Goal: Transaction & Acquisition: Purchase product/service

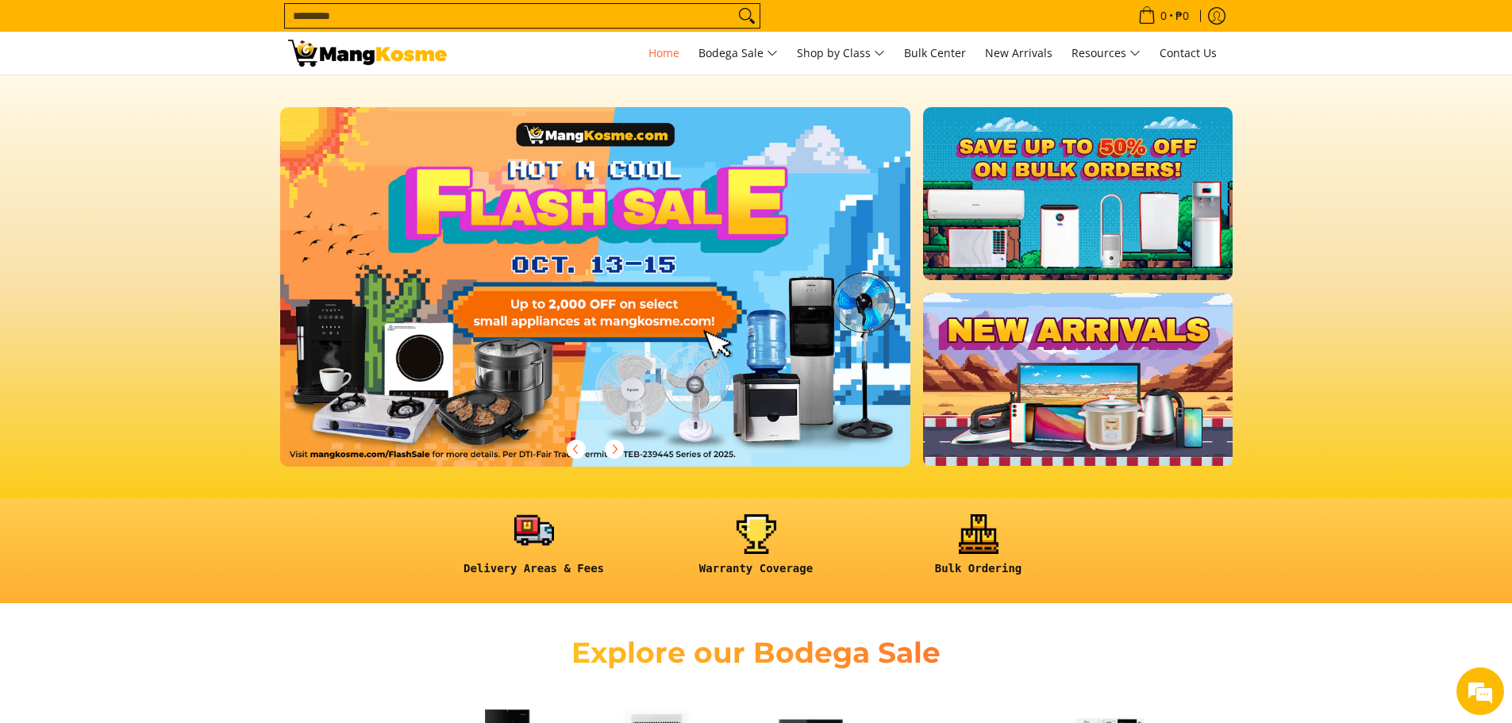
click at [531, 547] on link at bounding box center [534, 551] width 206 height 74
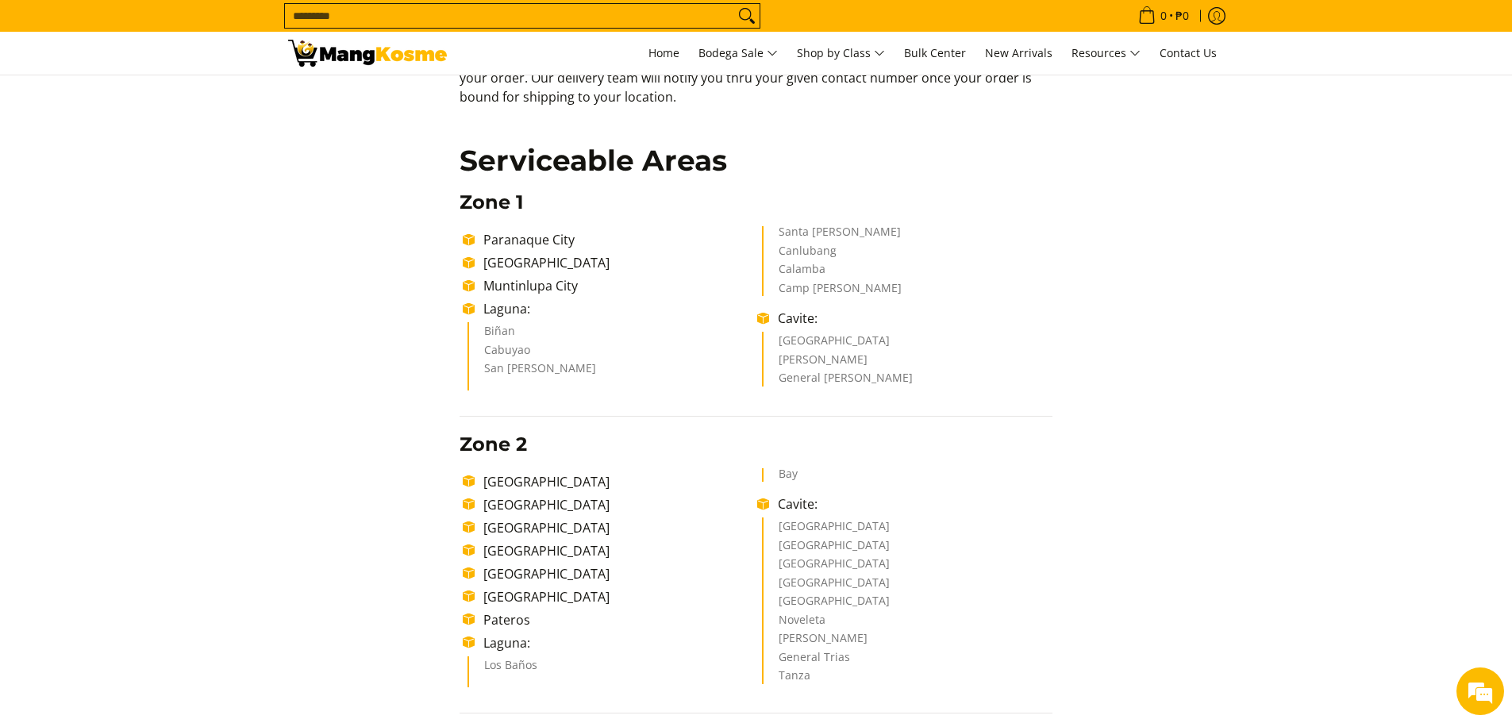
scroll to position [264, 0]
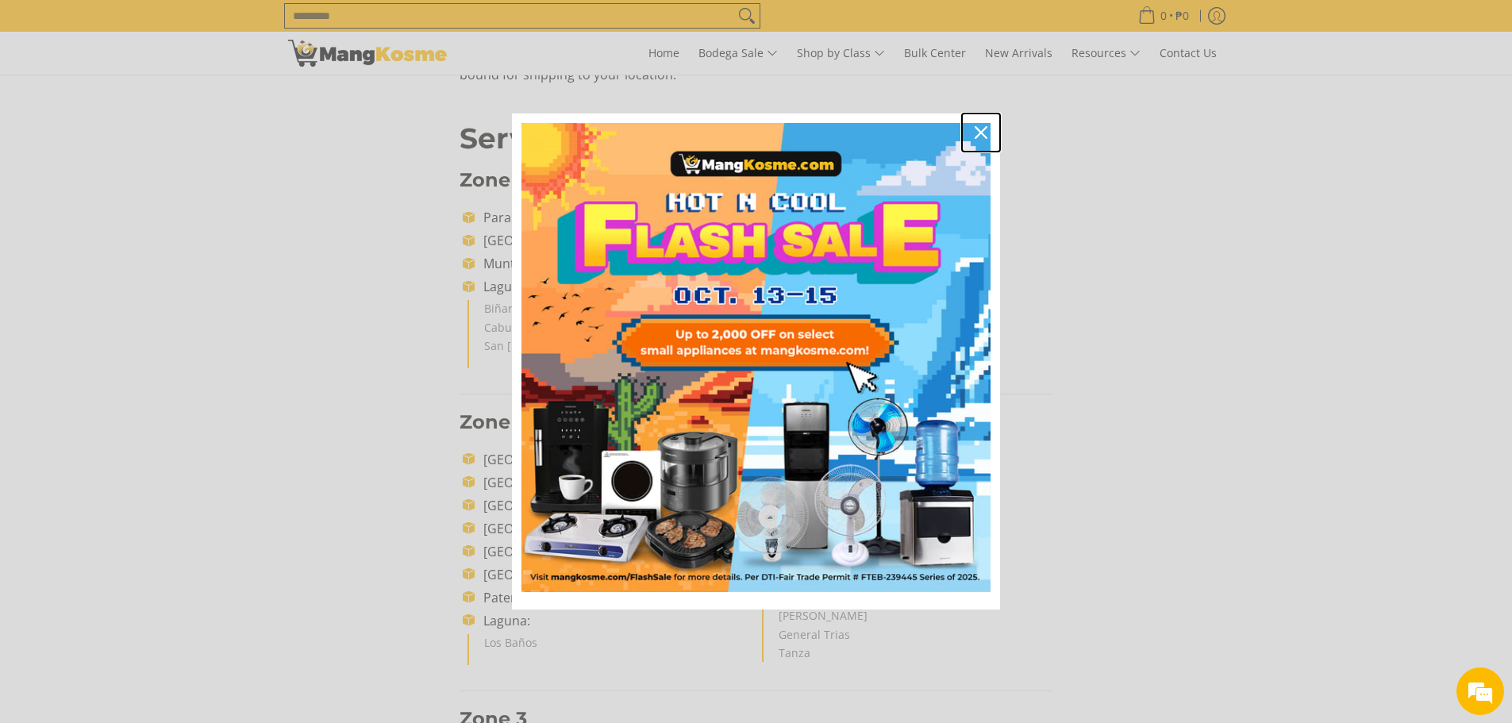
click at [987, 128] on div "Close" at bounding box center [980, 132] width 25 height 25
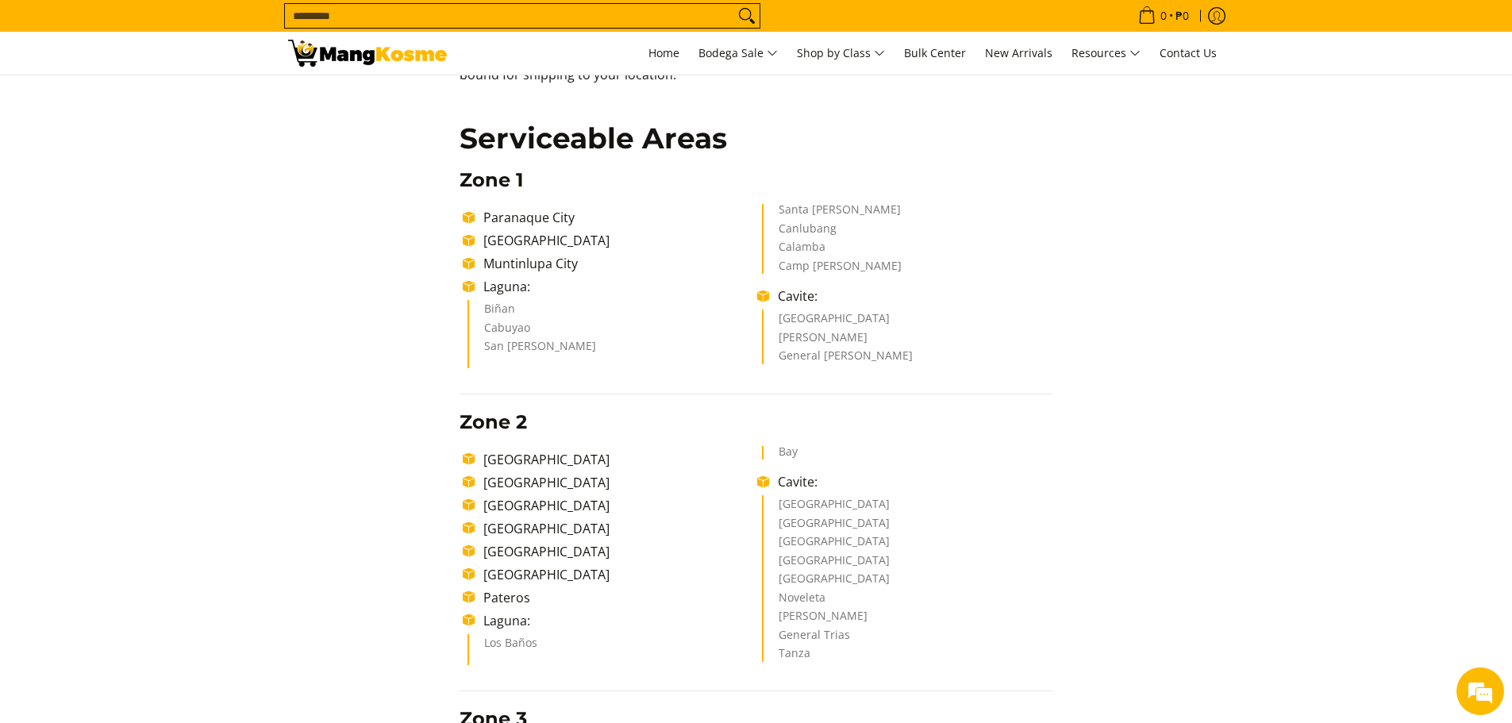
click at [518, 487] on li "[GEOGRAPHIC_DATA]" at bounding box center [616, 482] width 282 height 19
click at [529, 481] on li "[GEOGRAPHIC_DATA]" at bounding box center [616, 482] width 282 height 19
click at [530, 482] on li "[GEOGRAPHIC_DATA]" at bounding box center [616, 482] width 282 height 19
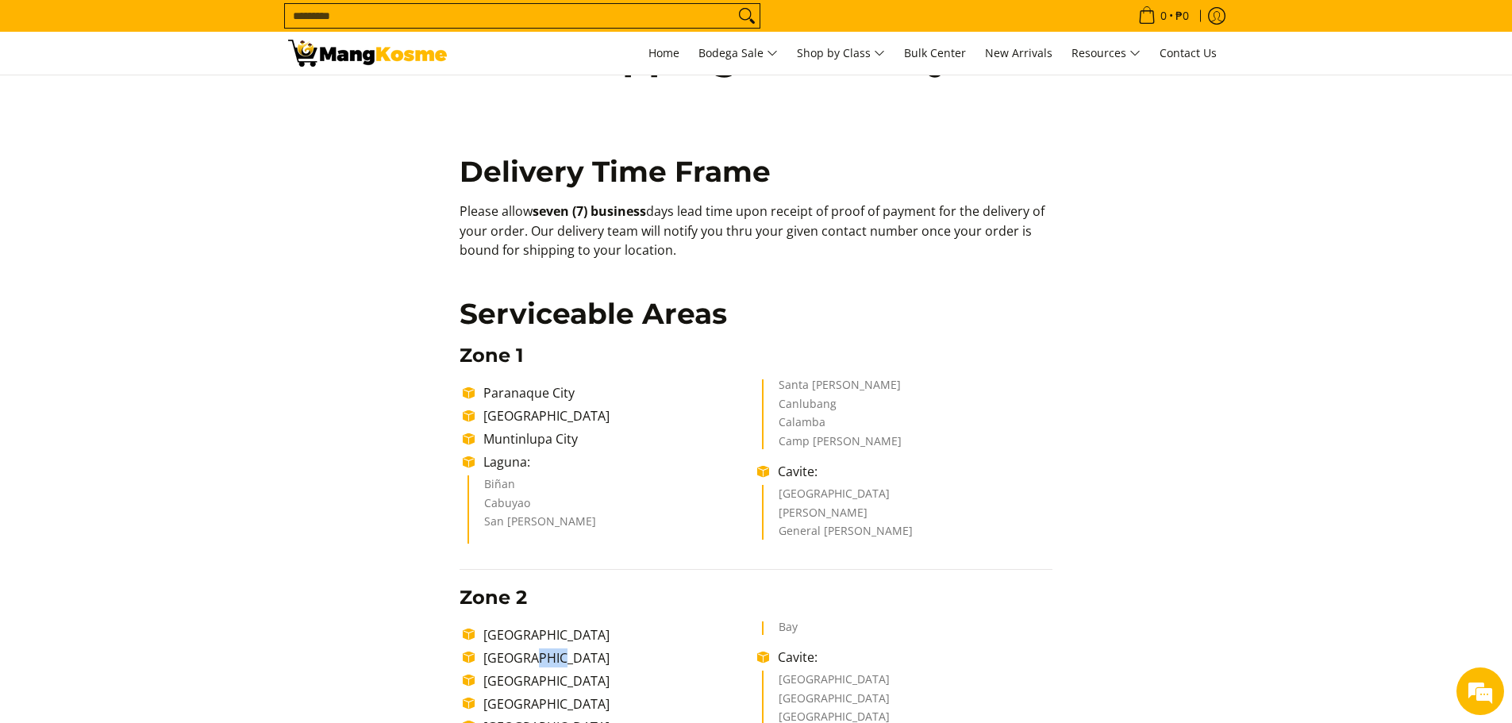
scroll to position [0, 0]
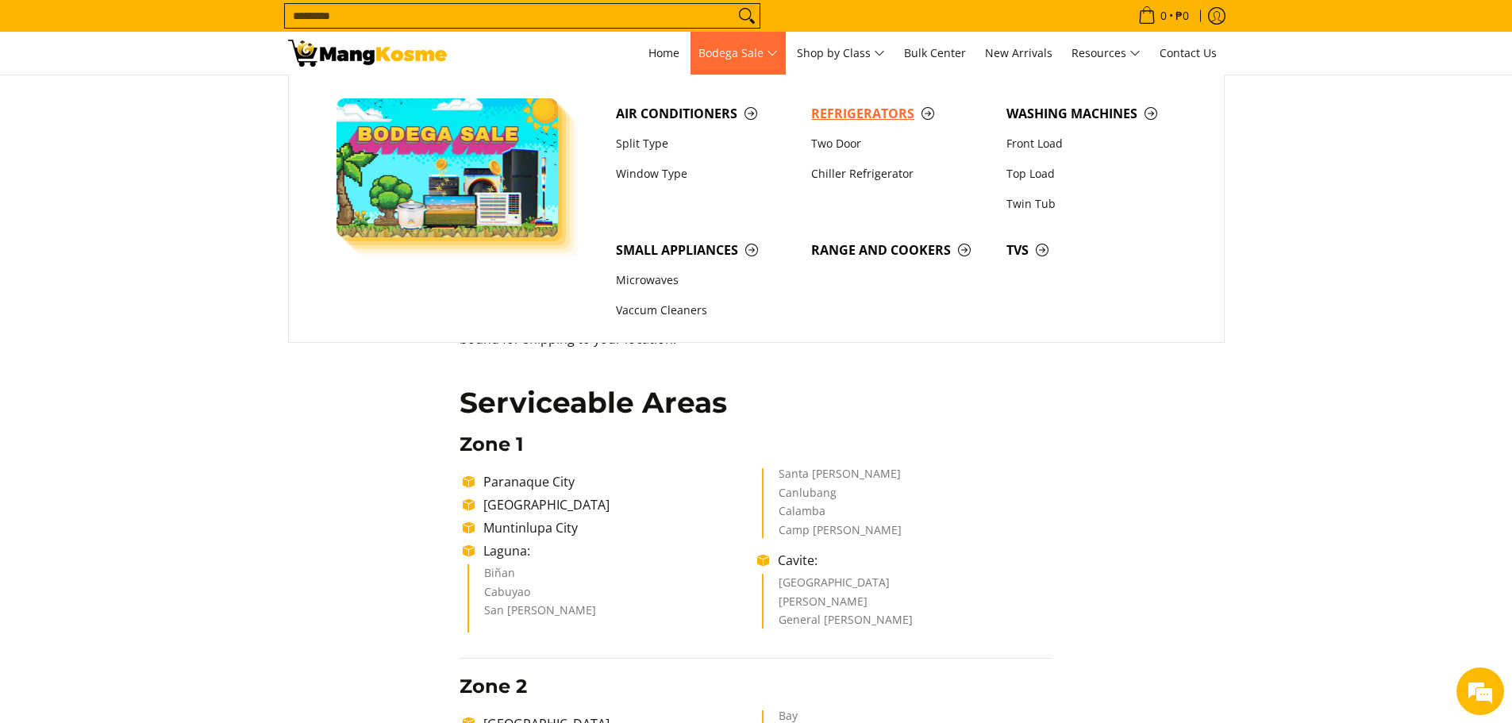
click at [880, 114] on span "Refrigerators" at bounding box center [900, 114] width 179 height 20
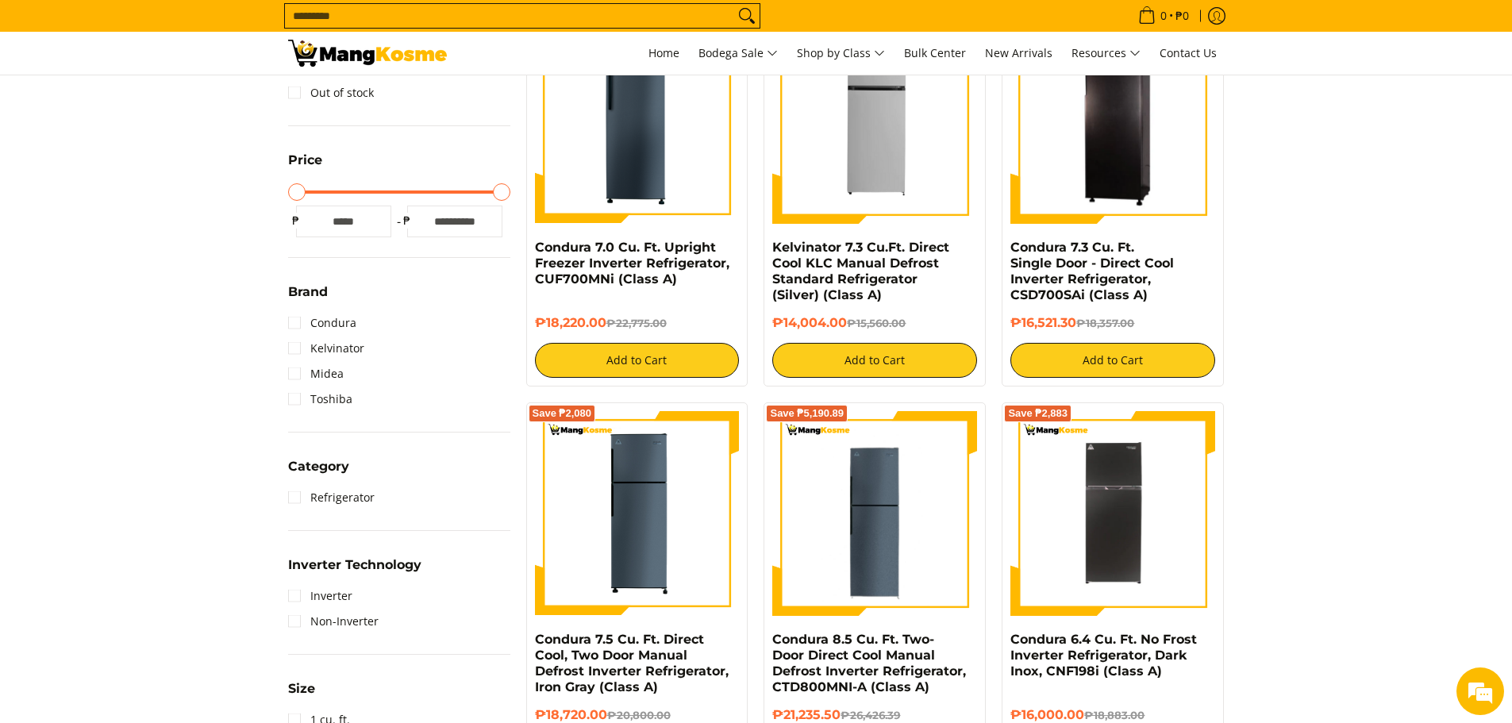
scroll to position [529, 0]
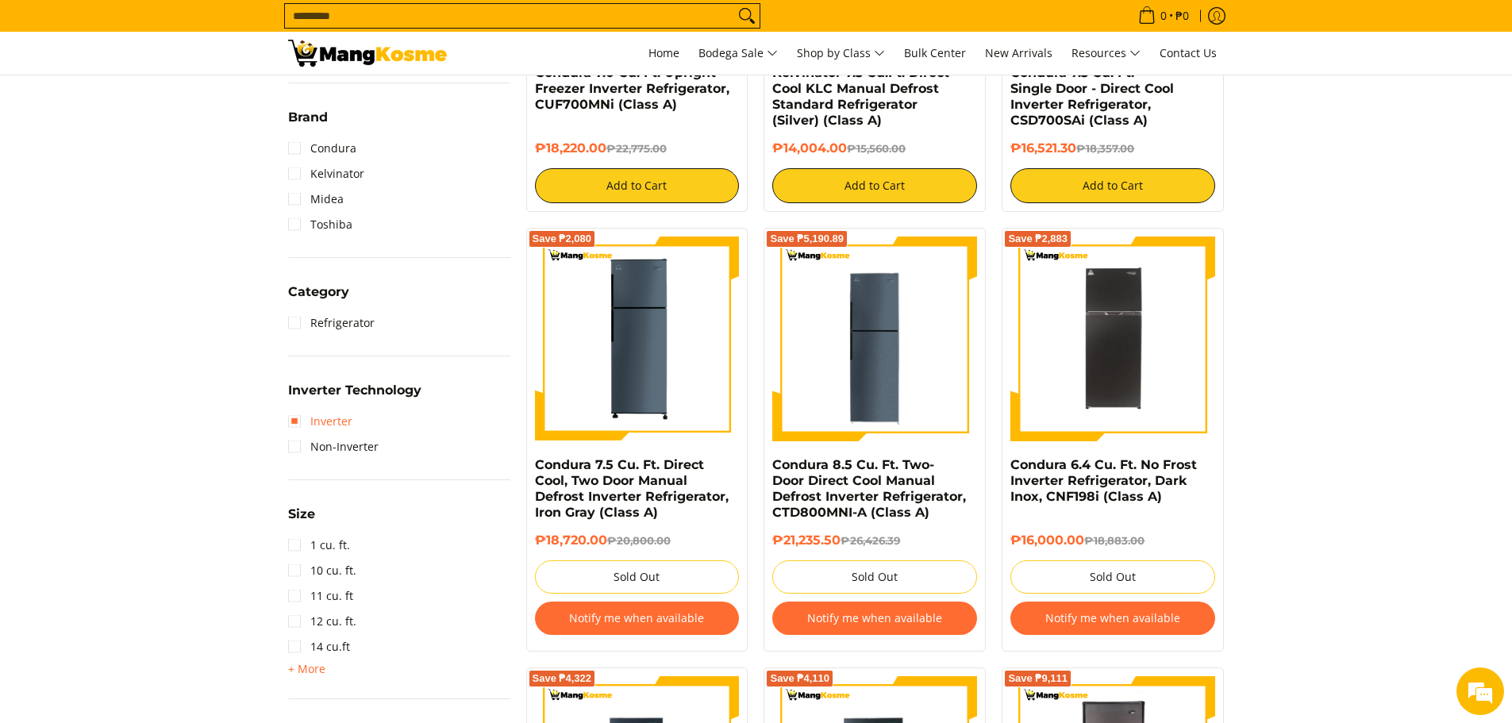
click at [294, 424] on link "Inverter" at bounding box center [320, 421] width 64 height 25
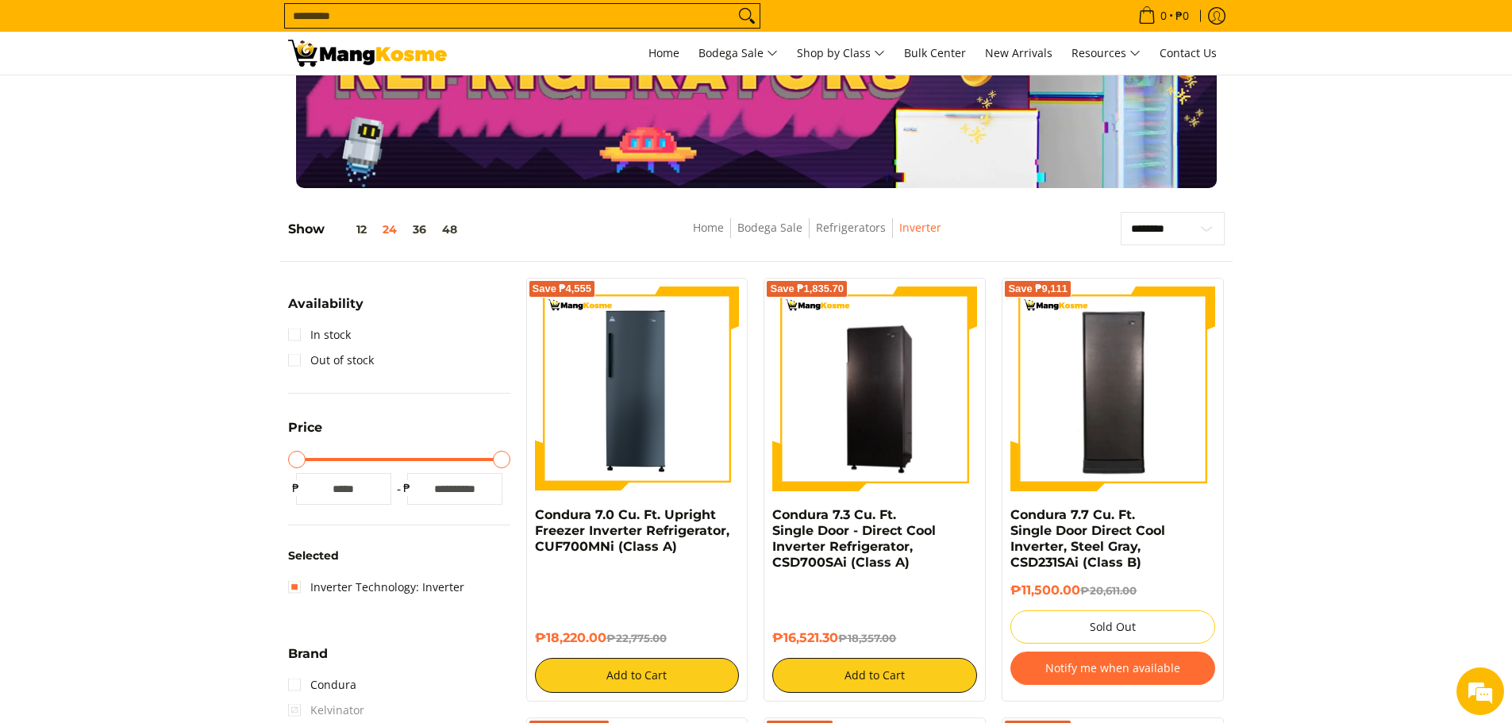
scroll to position [264, 0]
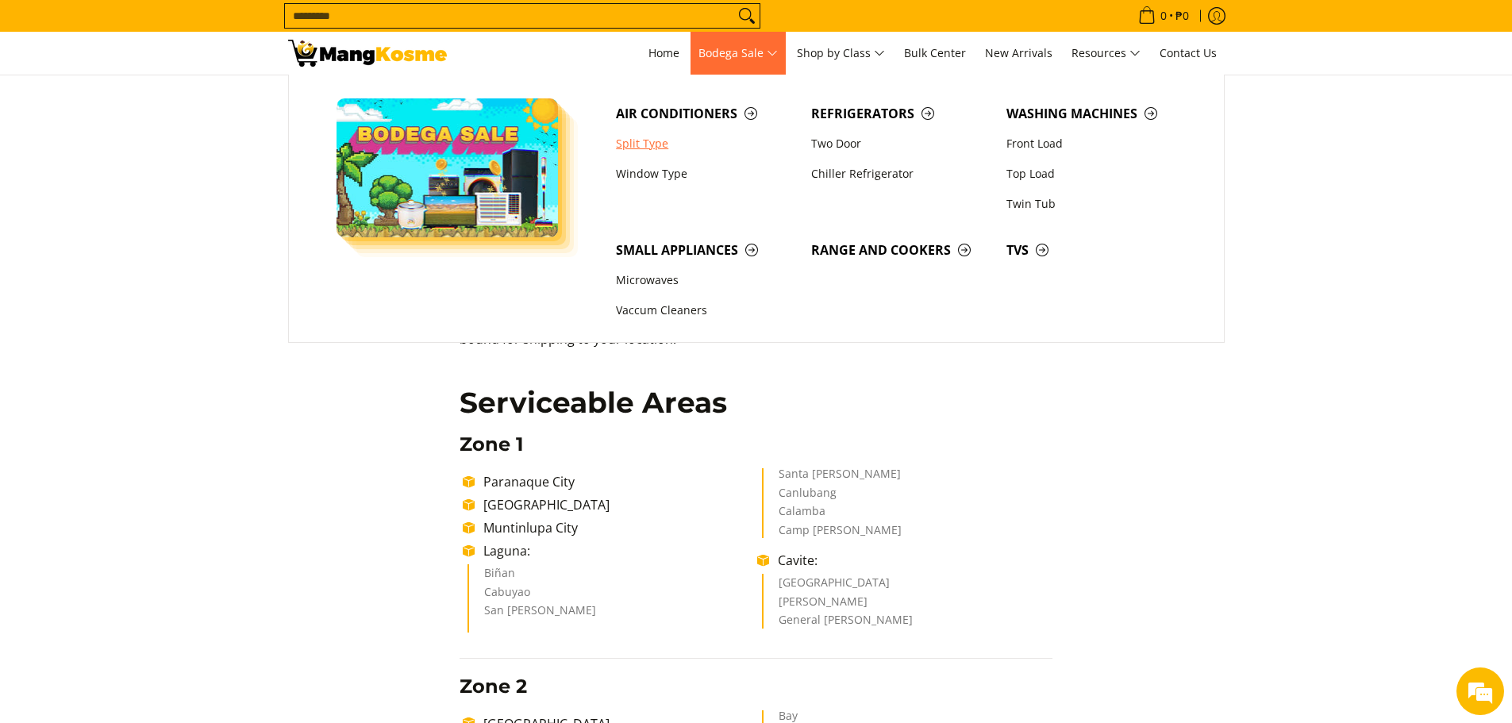
click at [650, 140] on link "Split Type" at bounding box center [705, 144] width 195 height 30
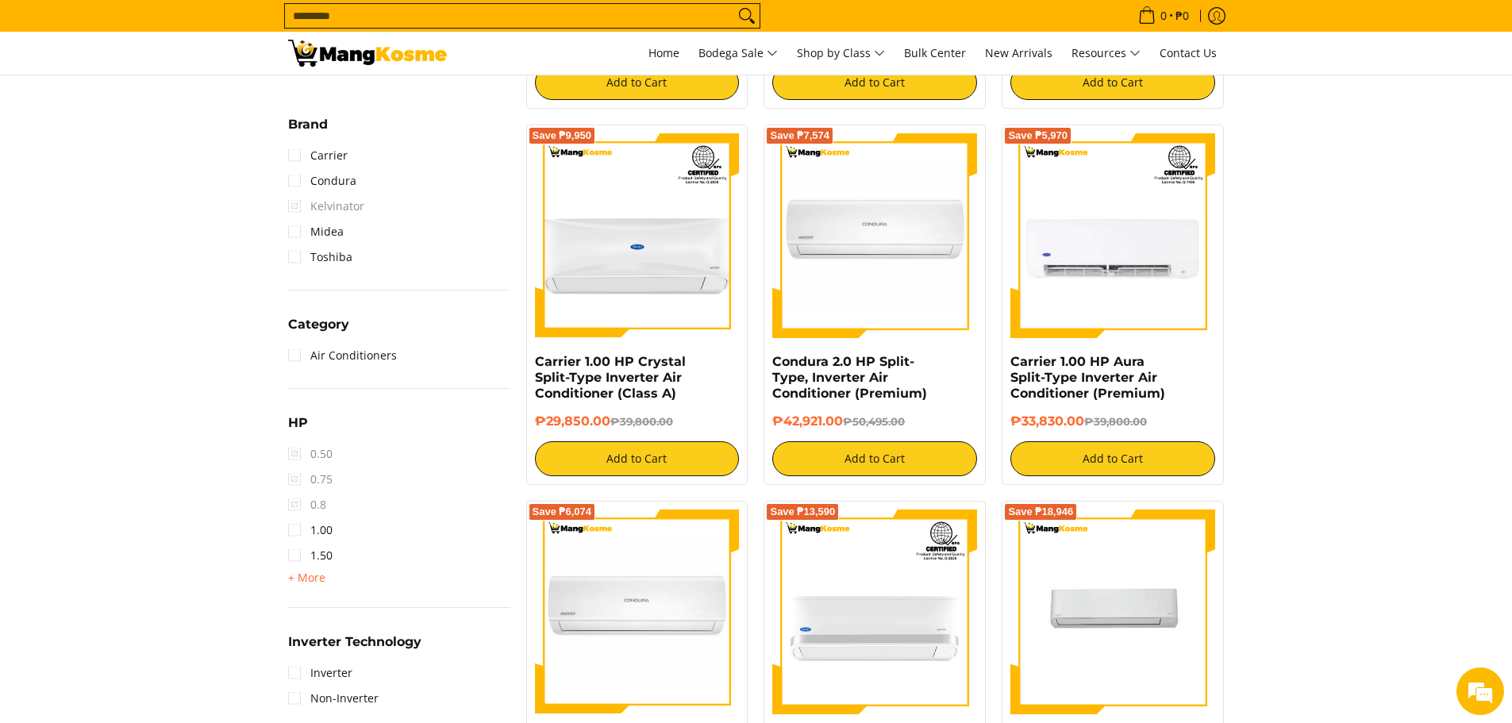
scroll to position [794, 0]
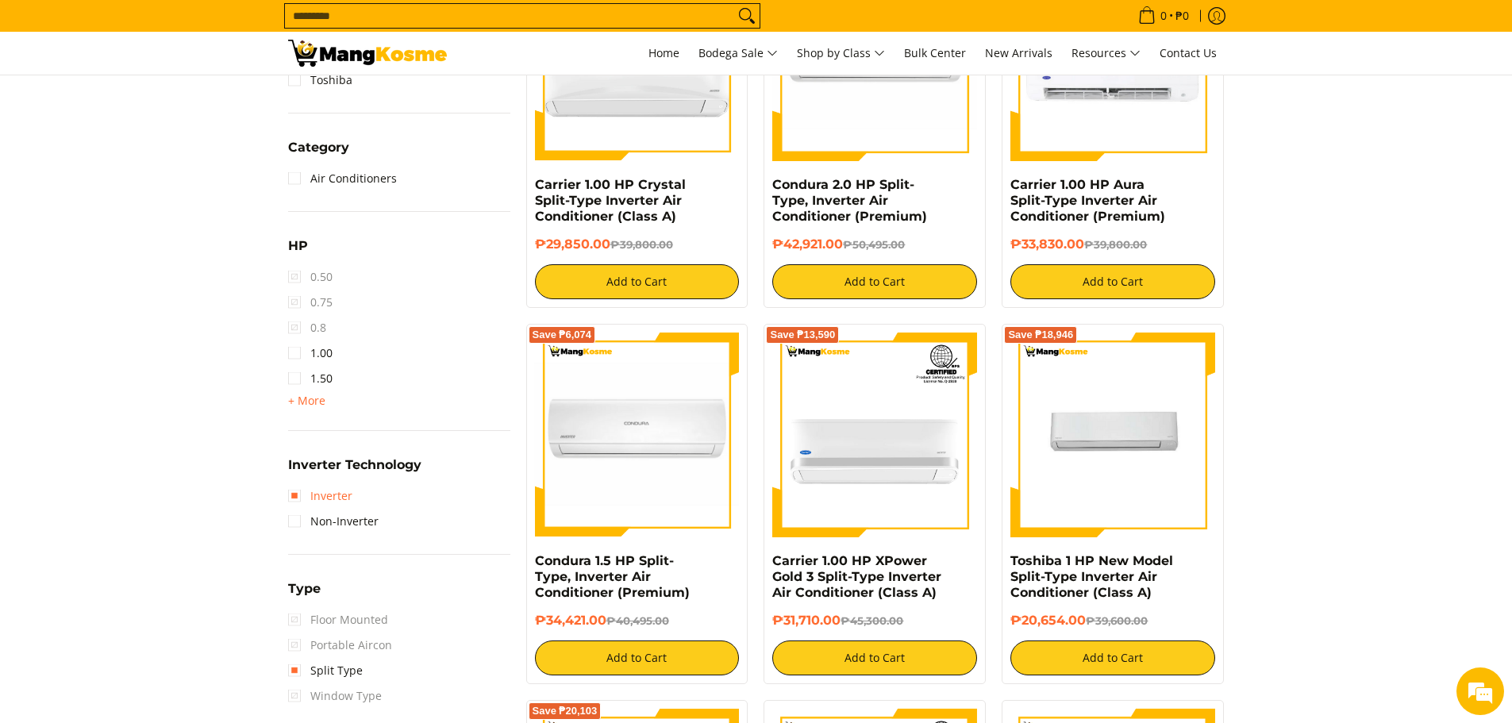
click at [291, 494] on link "Inverter" at bounding box center [320, 495] width 64 height 25
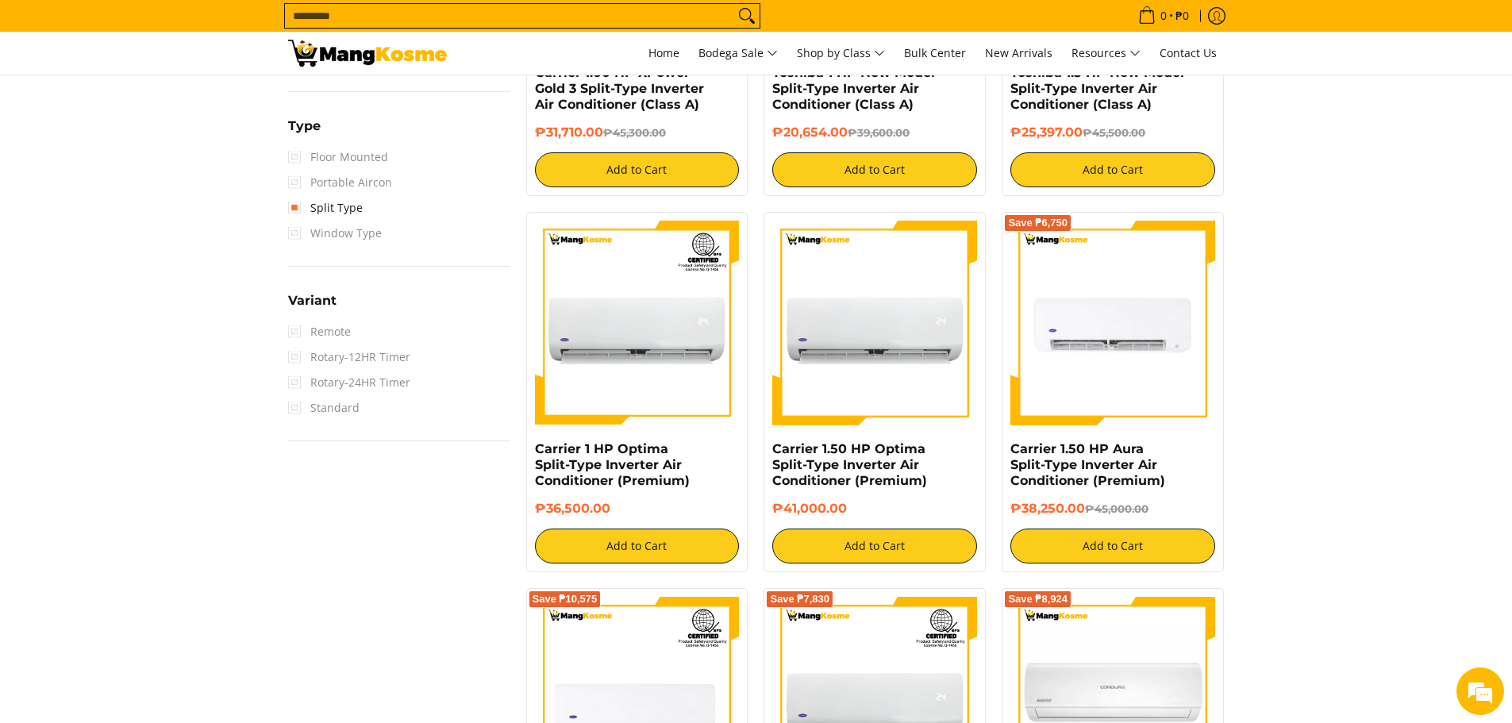
scroll to position [1547, 0]
